Goal: Task Accomplishment & Management: Use online tool/utility

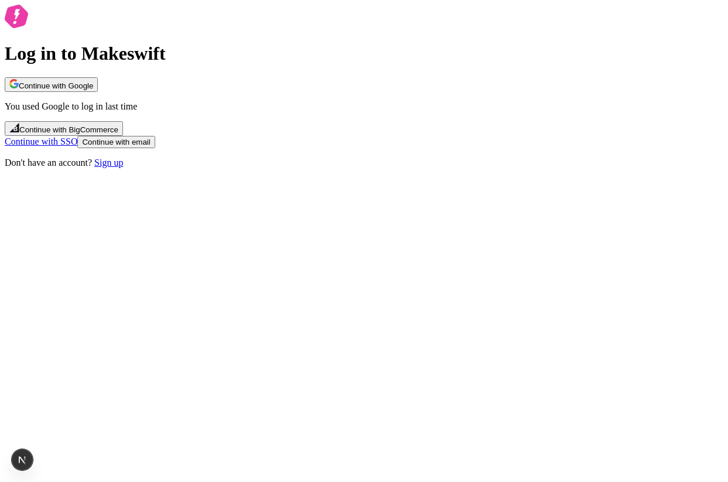
click at [93, 90] on span "Continue with Google" at bounding box center [56, 85] width 74 height 9
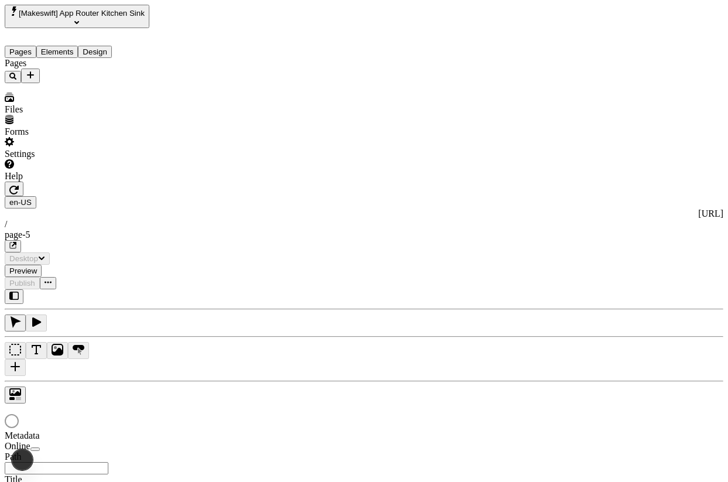
type input "/page-5"
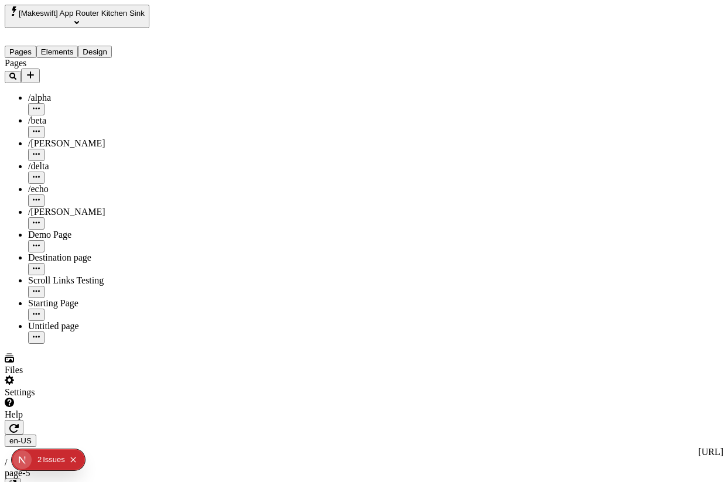
type input "18"
type input "1.5"
type textarea "Dramatically facilitate business expertise, to completely embrace robust niches…"
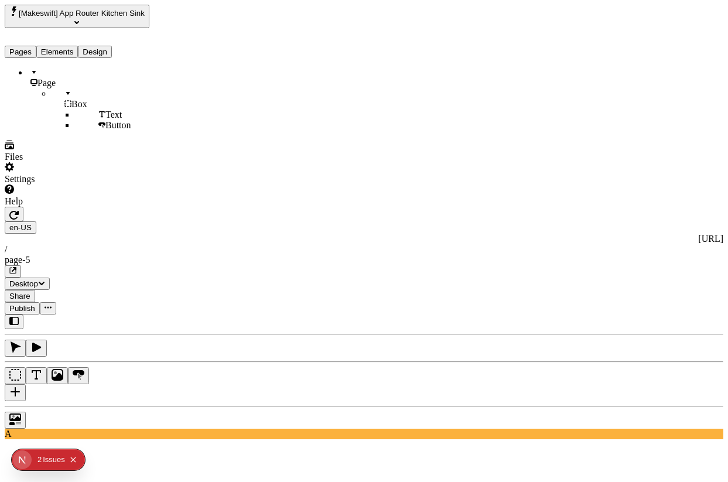
click at [79, 46] on button "Elements" at bounding box center [57, 52] width 42 height 12
click at [69, 131] on div "Page Box Text Button" at bounding box center [86, 98] width 162 height 63
click at [81, 131] on div "Page Box Text Button" at bounding box center [86, 98] width 162 height 63
click at [36, 46] on button "Pages" at bounding box center [21, 52] width 32 height 12
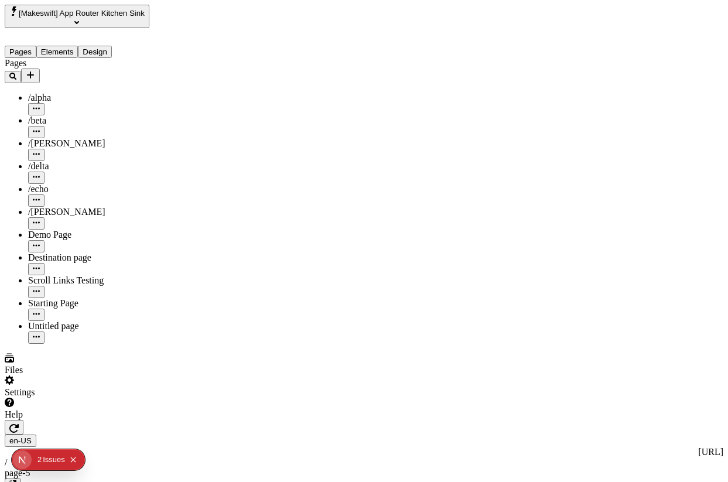
click at [23, 420] on button "button" at bounding box center [14, 427] width 19 height 15
click at [164, 420] on div at bounding box center [86, 420] width 162 height 0
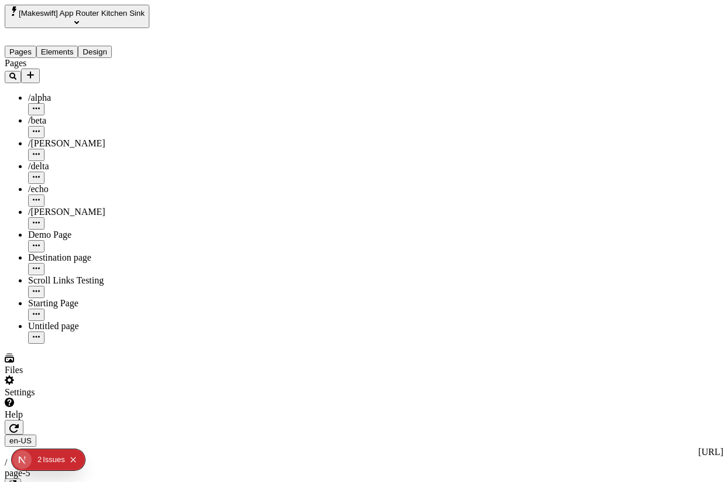
click at [79, 46] on button "Elements" at bounding box center [57, 52] width 42 height 12
click at [16, 46] on button "Pages" at bounding box center [21, 52] width 32 height 12
click at [73, 46] on button "Elements" at bounding box center [57, 52] width 42 height 12
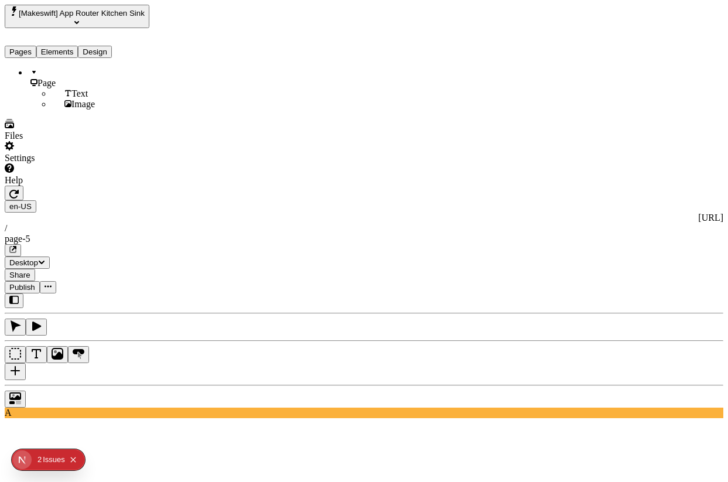
click at [21, 321] on icon "button" at bounding box center [15, 327] width 12 height 12
click at [17, 46] on button "Pages" at bounding box center [21, 52] width 32 height 12
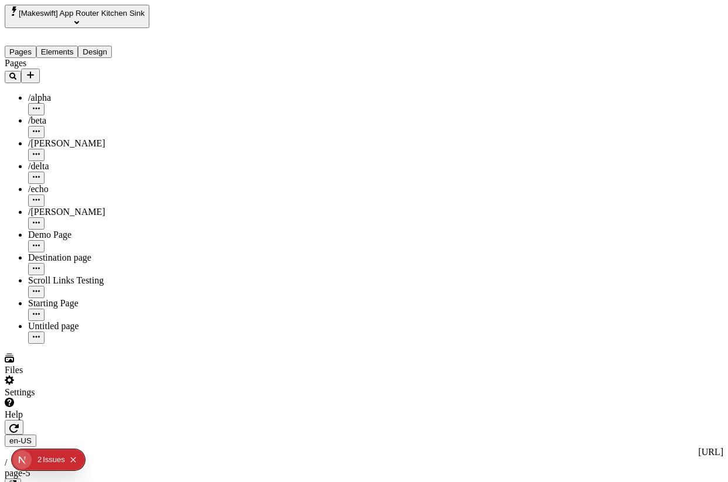
click at [19, 424] on icon "button" at bounding box center [13, 428] width 9 height 9
click at [23, 420] on button "button" at bounding box center [14, 427] width 19 height 15
click at [19, 424] on icon "button" at bounding box center [13, 428] width 9 height 9
click at [79, 46] on button "Elements" at bounding box center [57, 52] width 42 height 12
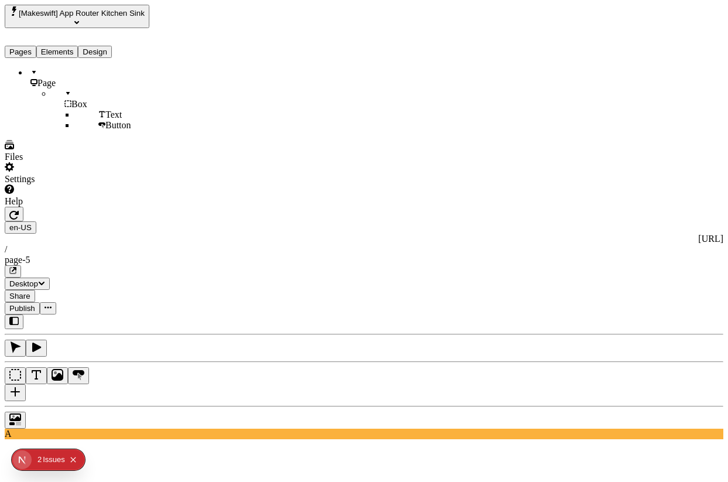
click at [23, 207] on button "button" at bounding box center [14, 214] width 19 height 15
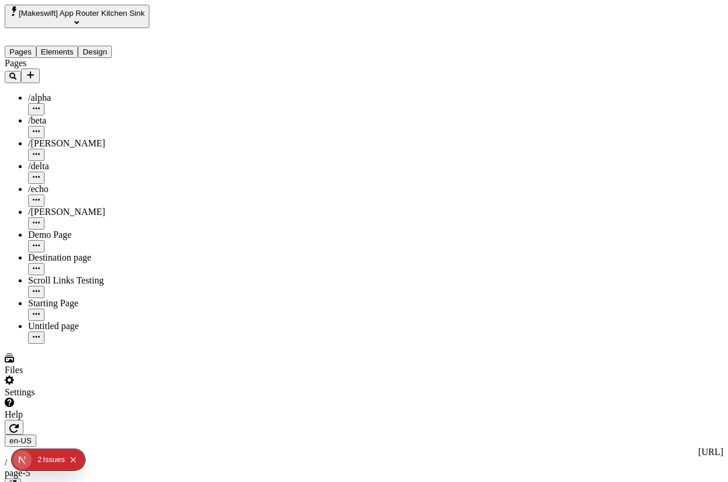
click at [36, 46] on button "Pages" at bounding box center [21, 52] width 32 height 12
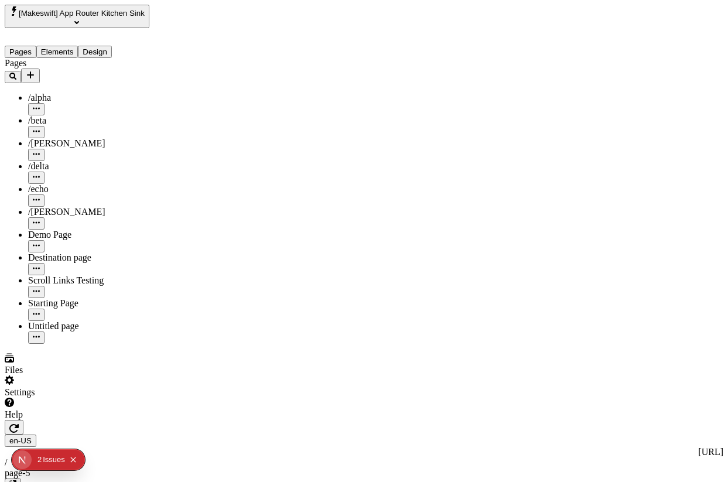
click at [61, 46] on button "Elements" at bounding box center [57, 52] width 42 height 12
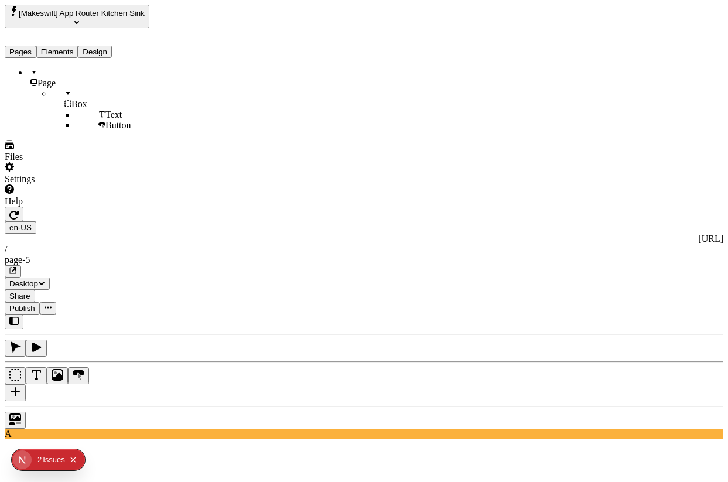
click at [36, 46] on button "Pages" at bounding box center [21, 52] width 32 height 12
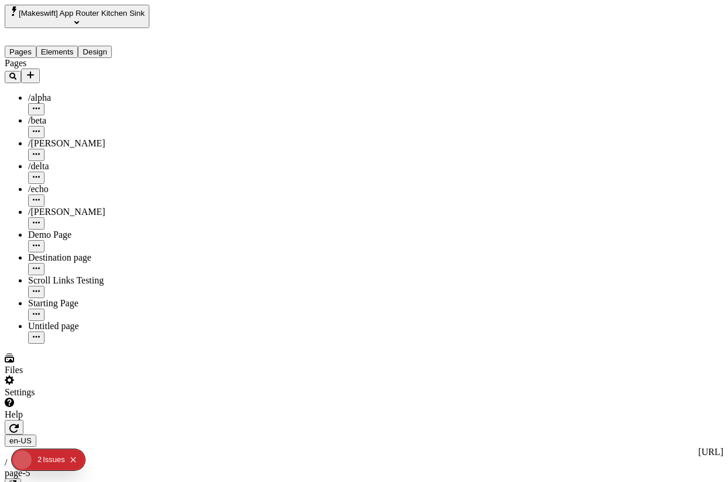
click at [52, 298] on div "Starting Page" at bounding box center [97, 303] width 139 height 11
type input "/starting-page"
click at [79, 46] on button "Elements" at bounding box center [57, 52] width 42 height 12
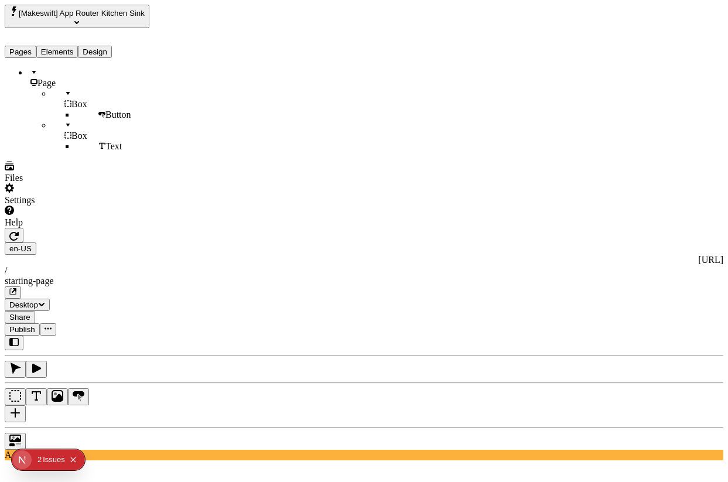
click at [33, 46] on button "Pages" at bounding box center [21, 52] width 32 height 12
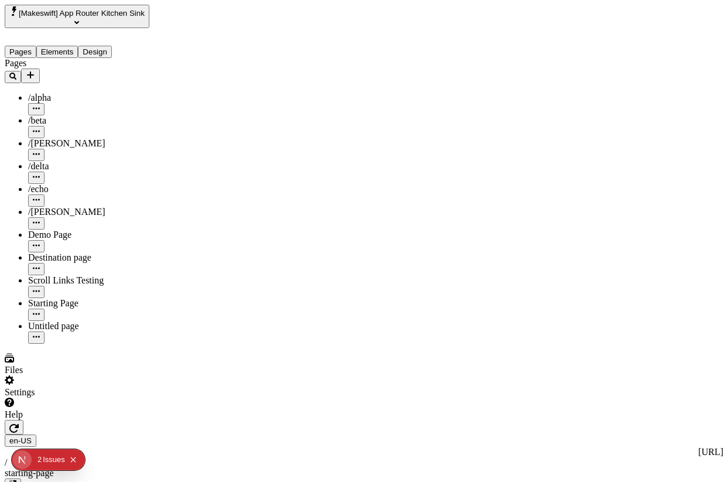
click at [79, 46] on button "Elements" at bounding box center [57, 52] width 42 height 12
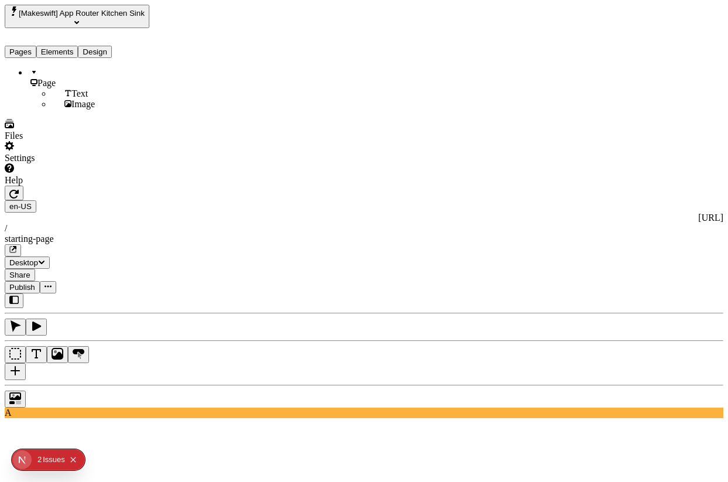
click at [21, 321] on icon "button" at bounding box center [16, 327] width 11 height 12
type input "410"
type input "445"
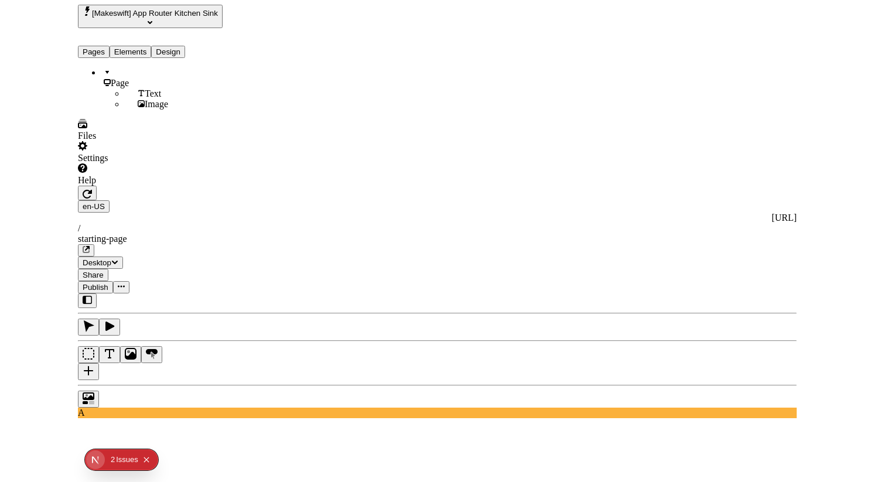
scroll to position [0, 19]
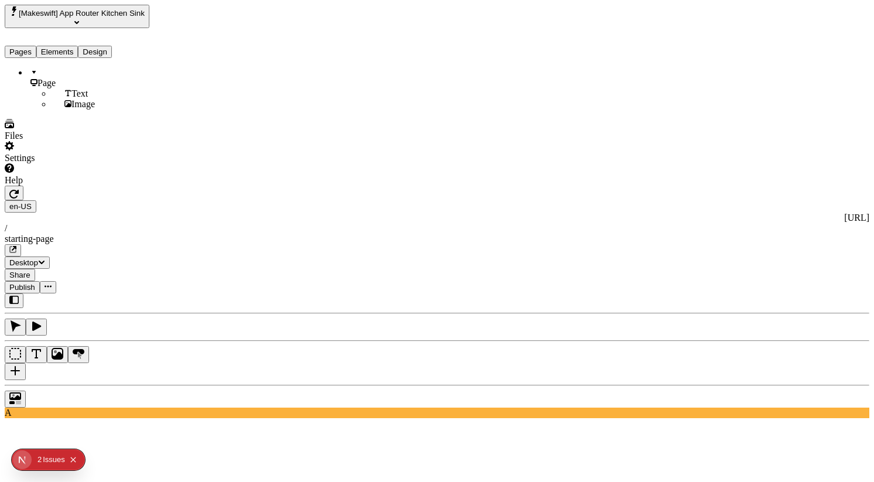
click at [109, 110] on div "Page Text Image" at bounding box center [86, 88] width 162 height 42
click at [178, 385] on div at bounding box center [437, 396] width 865 height 23
click at [23, 186] on button "button" at bounding box center [14, 193] width 19 height 15
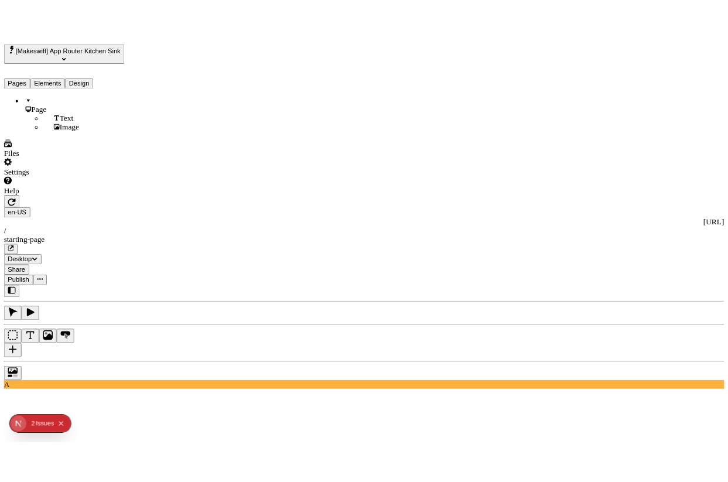
scroll to position [0, 0]
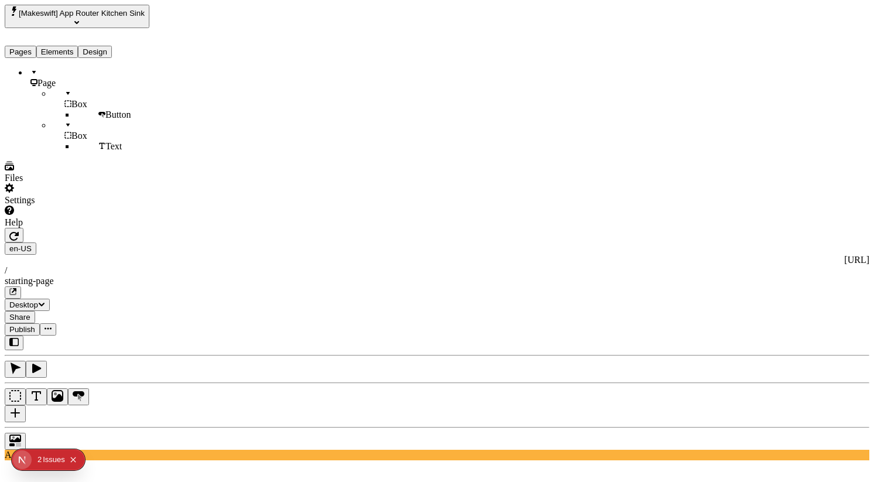
type input "445"
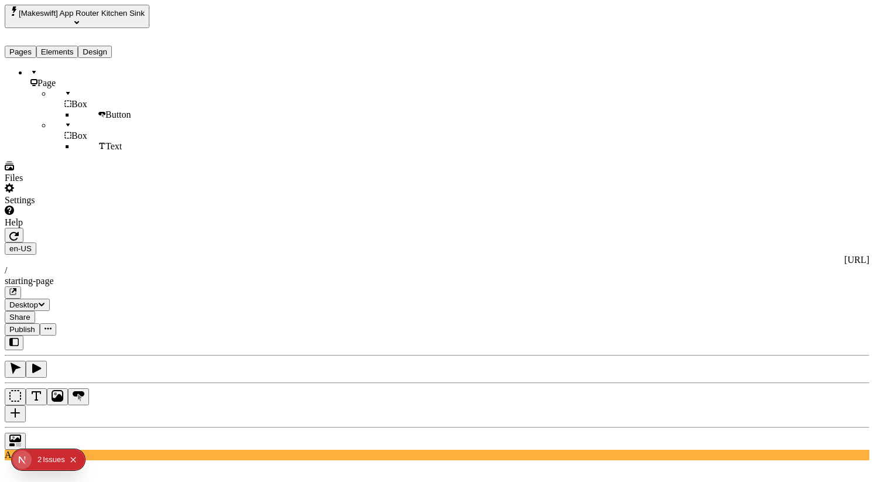
type input "450"
type input "105"
click at [19, 231] on icon "button" at bounding box center [13, 235] width 9 height 9
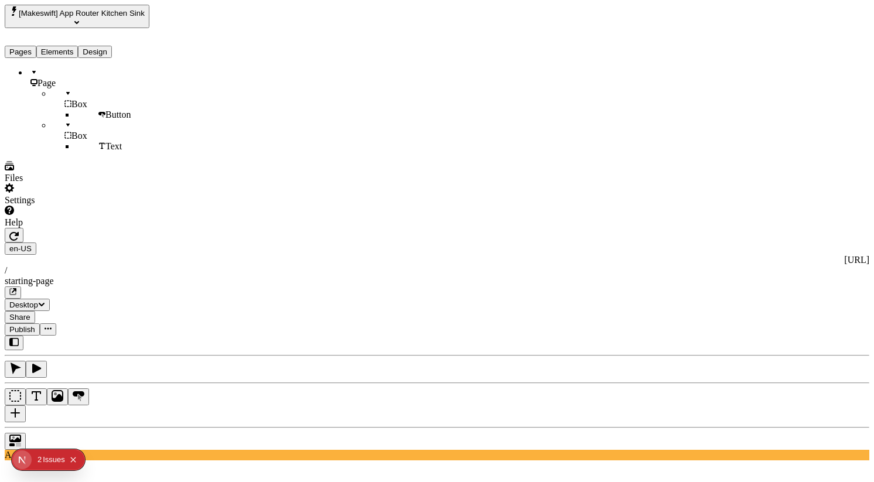
type input "355"
click at [42, 363] on icon "button" at bounding box center [36, 369] width 12 height 12
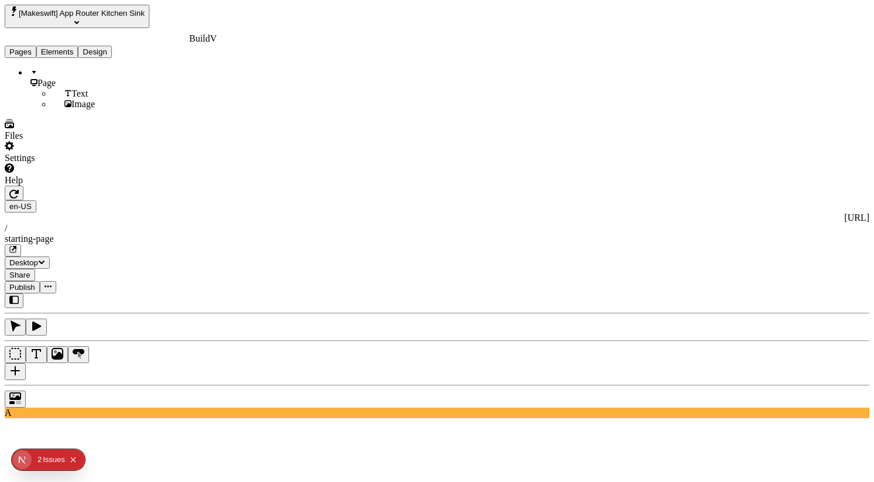
click at [21, 321] on icon "button" at bounding box center [15, 327] width 12 height 12
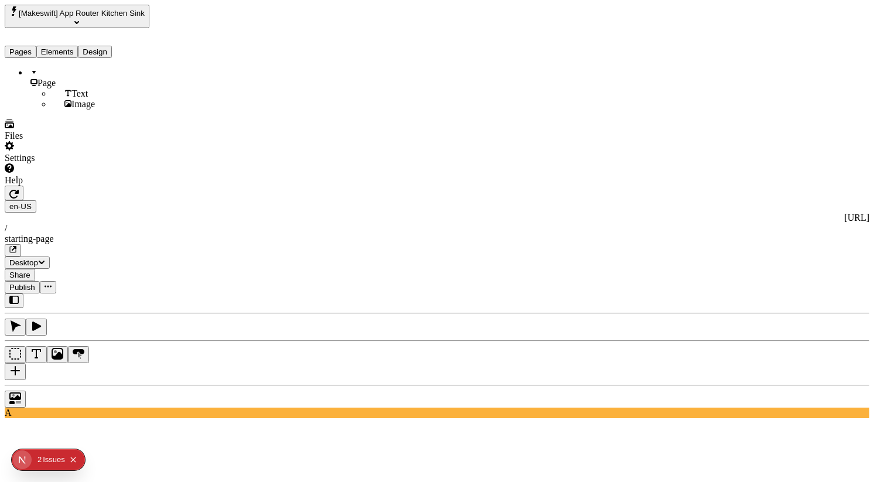
click at [19, 190] on icon "button" at bounding box center [13, 194] width 9 height 9
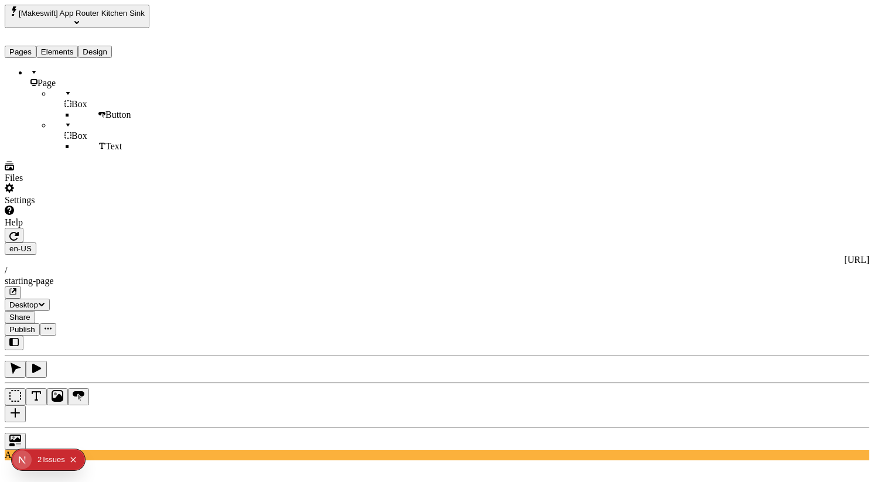
click at [41, 364] on icon "button" at bounding box center [36, 368] width 9 height 9
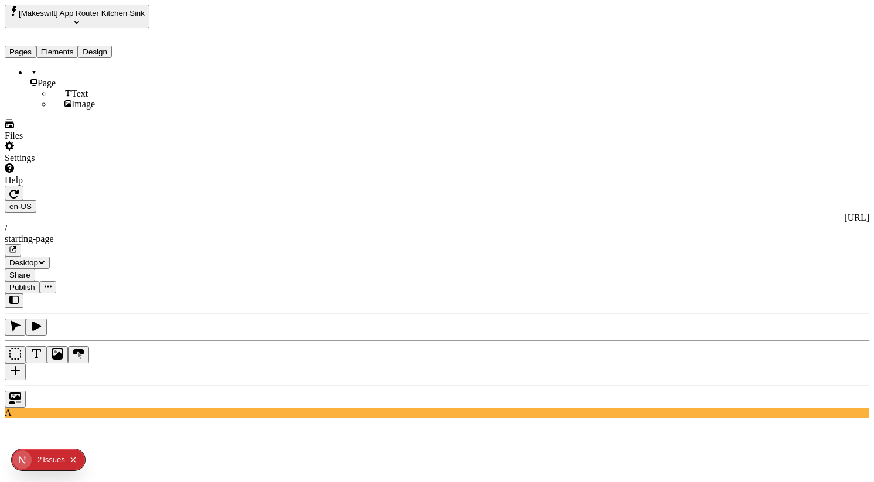
click at [21, 321] on icon "button" at bounding box center [16, 327] width 11 height 12
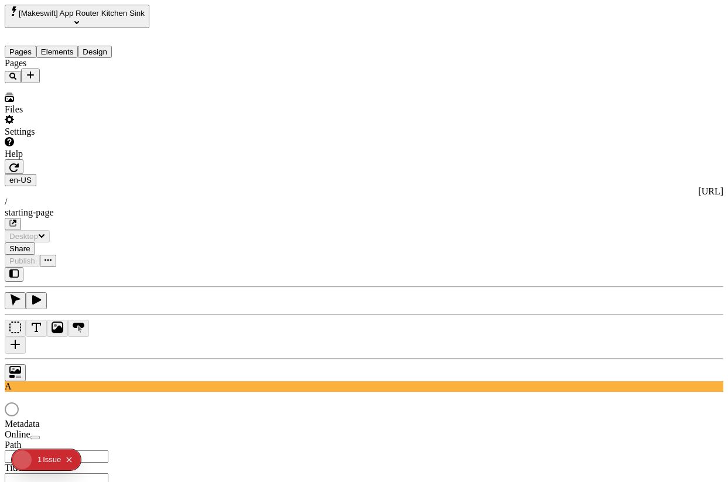
type input "/starting-page"
